Goal: Transaction & Acquisition: Purchase product/service

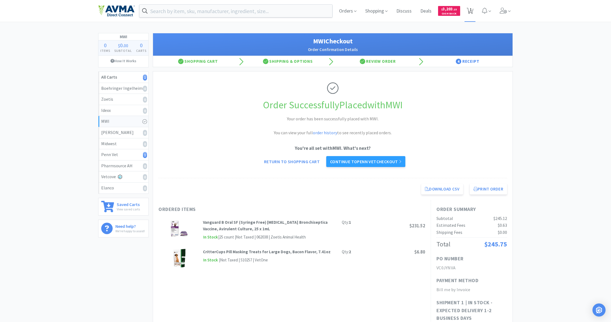
click at [361, 12] on span "1" at bounding box center [470, 9] width 2 height 22
select select "1"
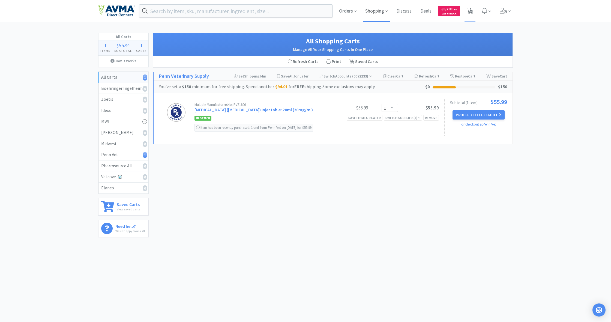
click at [361, 12] on span "Shopping" at bounding box center [376, 11] width 27 height 22
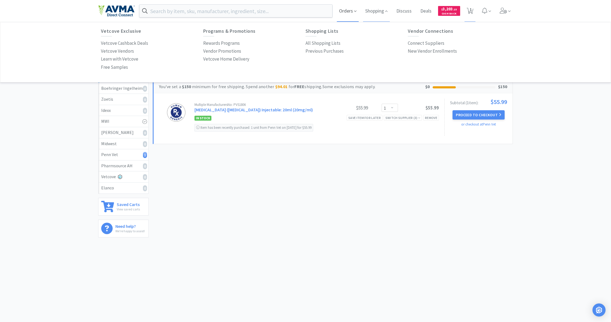
click at [345, 13] on span "Orders" at bounding box center [348, 11] width 22 height 22
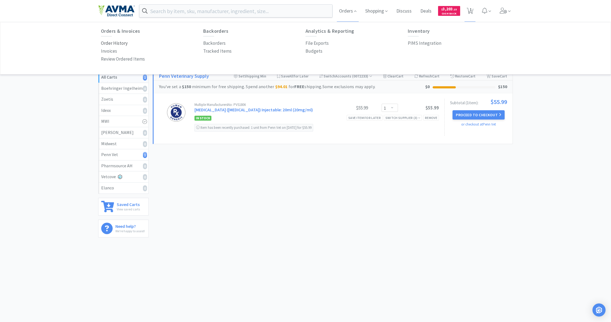
click at [119, 42] on p "Order History" at bounding box center [114, 43] width 27 height 7
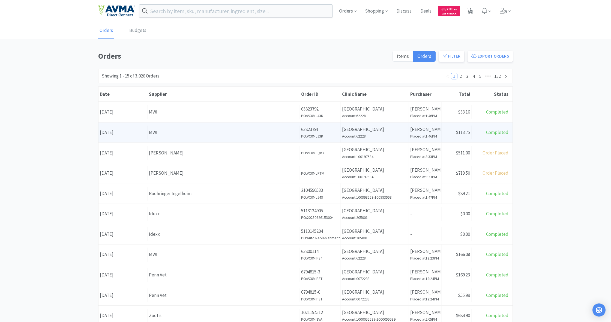
click at [235, 136] on div "Supplier MWI" at bounding box center [223, 132] width 152 height 14
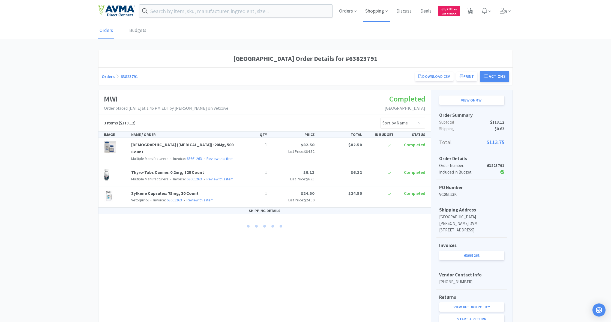
click at [361, 11] on span "Shopping" at bounding box center [376, 11] width 27 height 22
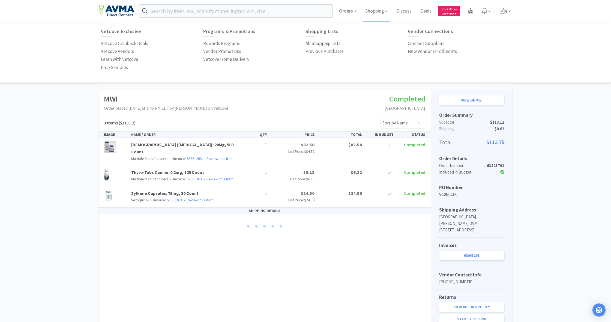
click at [324, 43] on p "All Shopping Lists" at bounding box center [322, 43] width 35 height 7
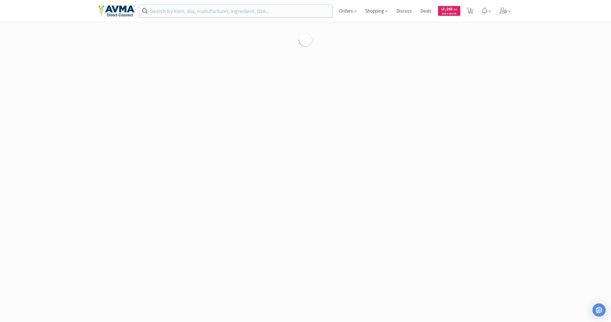
select select "1"
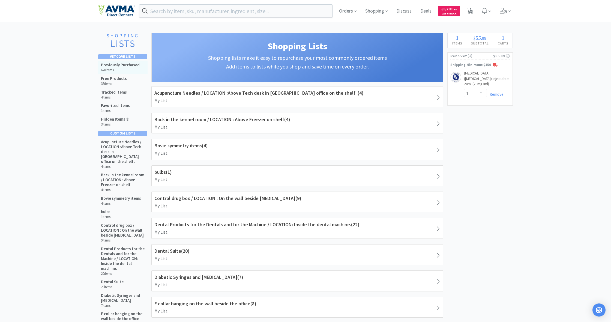
click at [126, 65] on h5 "Previously Purchased" at bounding box center [120, 64] width 39 height 5
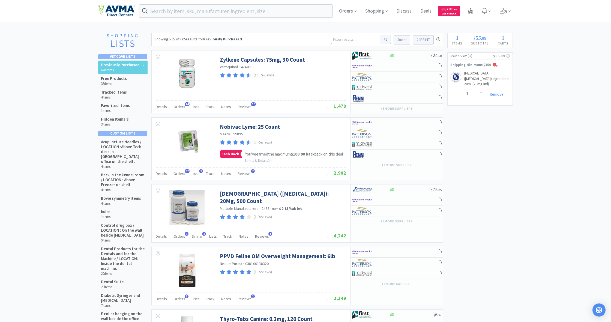
click at [338, 39] on input at bounding box center [355, 39] width 49 height 9
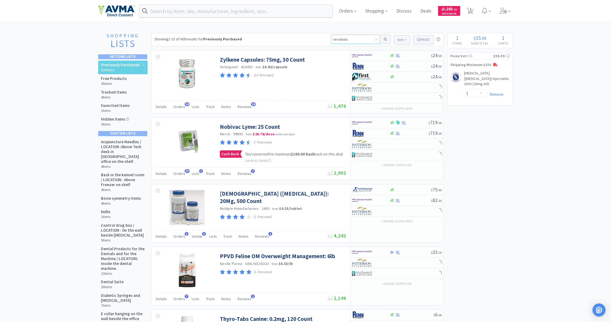
type input "revolution"
click at [361, 39] on button at bounding box center [385, 39] width 11 height 9
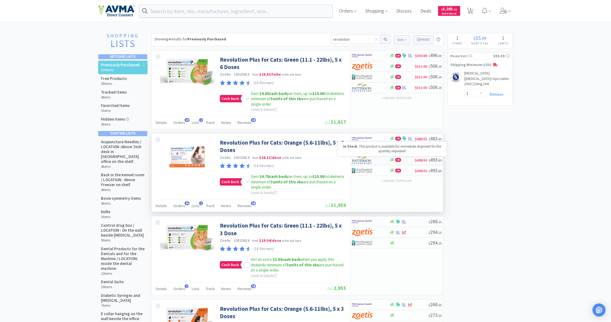
click at [361, 159] on icon at bounding box center [392, 159] width 4 height 3
select select "1"
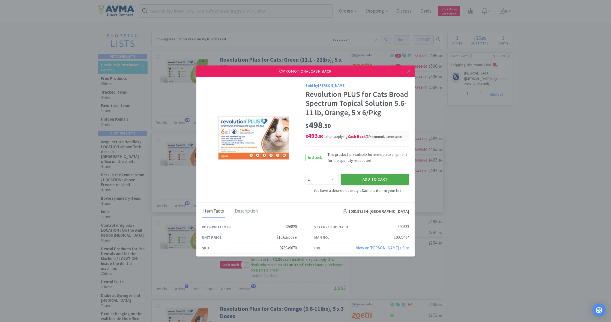
click at [361, 177] on button "Add to Cart" at bounding box center [374, 179] width 68 height 11
select select "1"
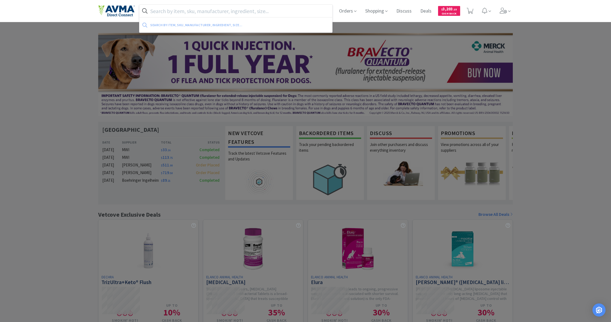
click at [204, 7] on input "text" at bounding box center [235, 11] width 193 height 13
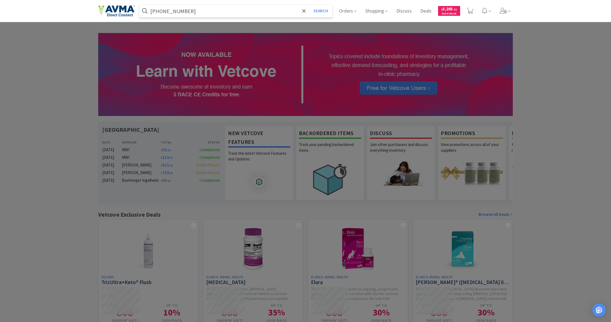
type input "[PHONE_NUMBER]"
click at [320, 11] on button "Search" at bounding box center [320, 11] width 23 height 13
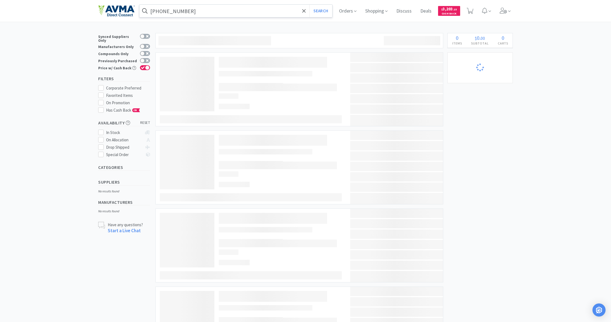
select select "1"
